Goal: Task Accomplishment & Management: Complete application form

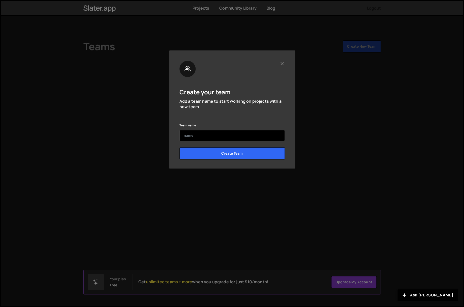
click at [206, 135] on input "text" at bounding box center [231, 135] width 105 height 11
type input "T"
click at [189, 136] on input "thebrandingpeople" at bounding box center [231, 135] width 105 height 11
click at [206, 136] on input "the brandingpeople" at bounding box center [231, 135] width 105 height 11
type input "the branding people"
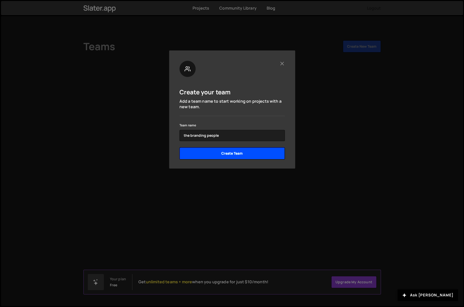
click at [210, 148] on input "Create Team" at bounding box center [231, 153] width 105 height 12
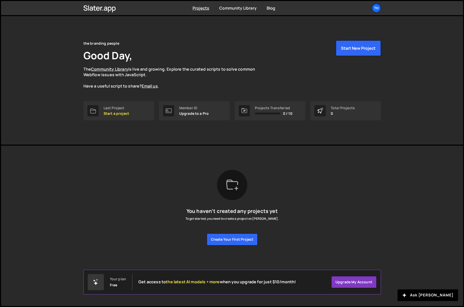
click at [100, 282] on div at bounding box center [96, 282] width 16 height 16
click at [118, 280] on div "Your plan" at bounding box center [118, 279] width 16 height 4
click at [193, 282] on span "the latest AI models + more" at bounding box center [193, 282] width 54 height 6
